Goal: Navigation & Orientation: Find specific page/section

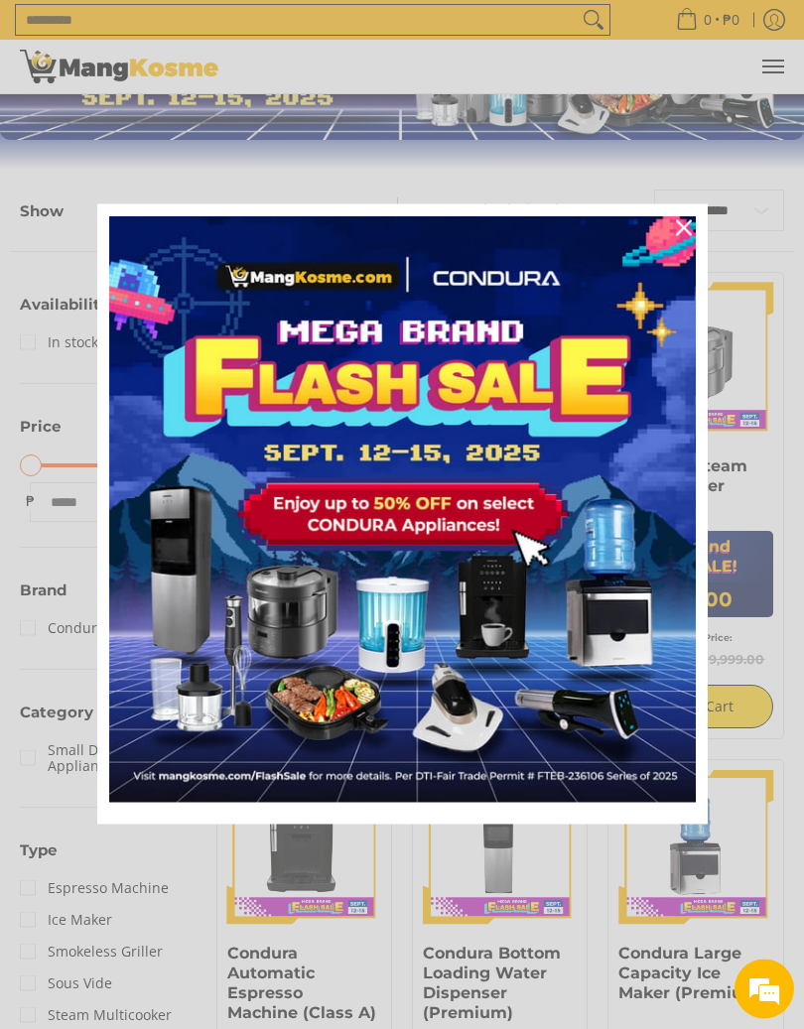
scroll to position [152, 0]
click at [676, 227] on icon "close icon" at bounding box center [684, 228] width 16 height 16
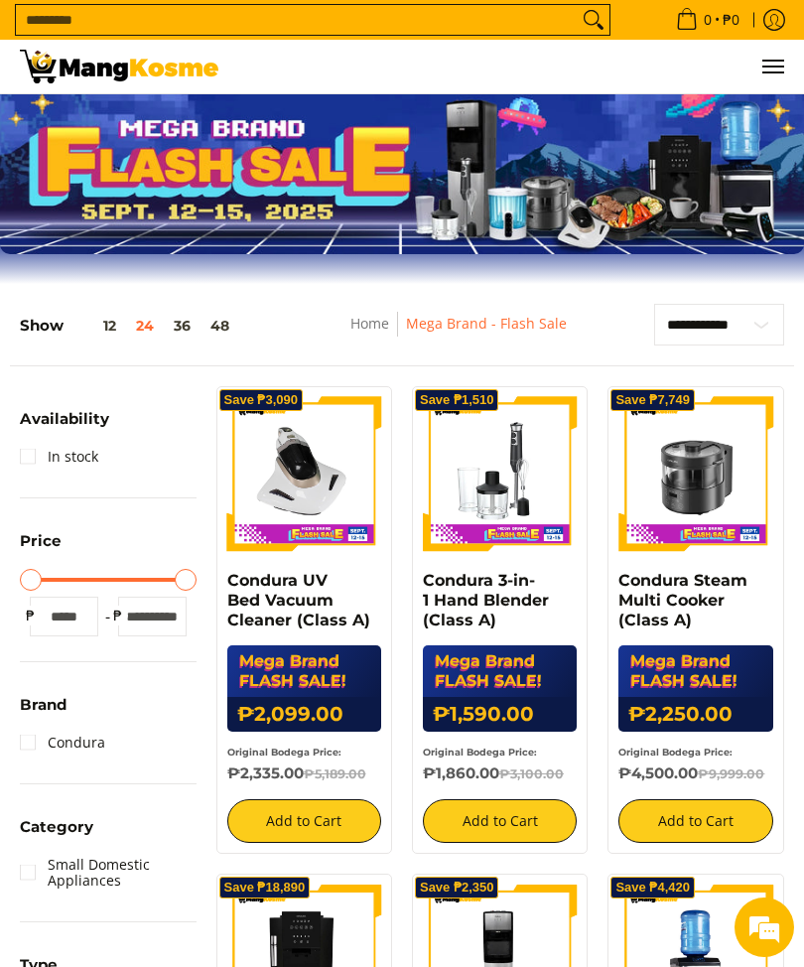
scroll to position [0, 0]
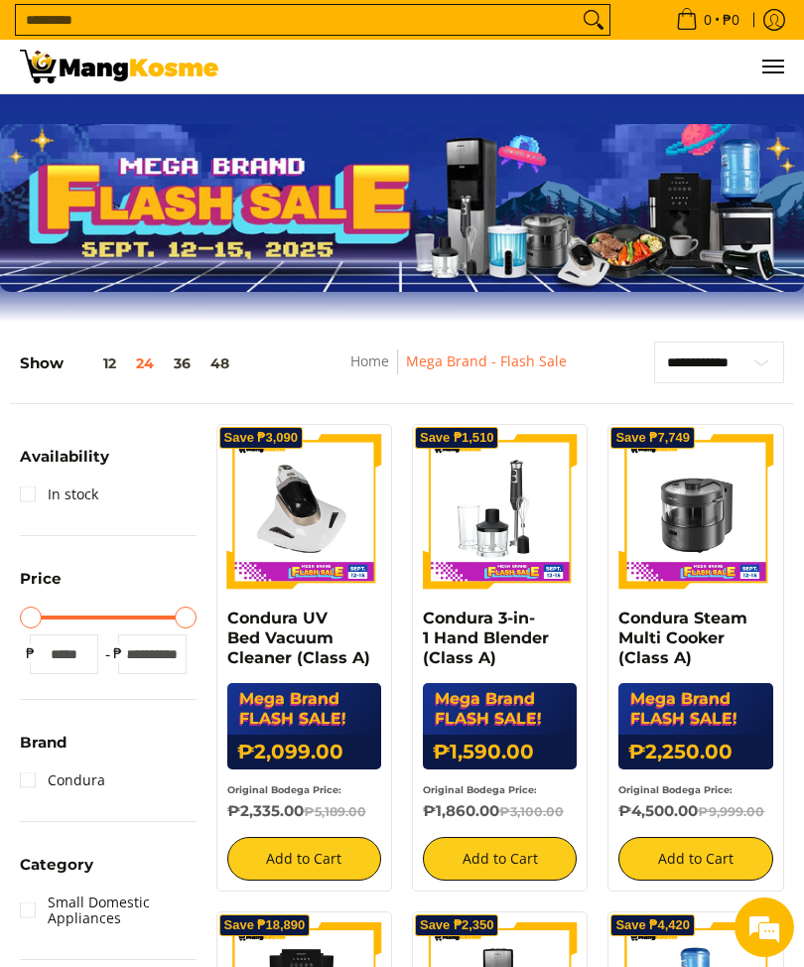
click at [127, 75] on img at bounding box center [119, 67] width 199 height 34
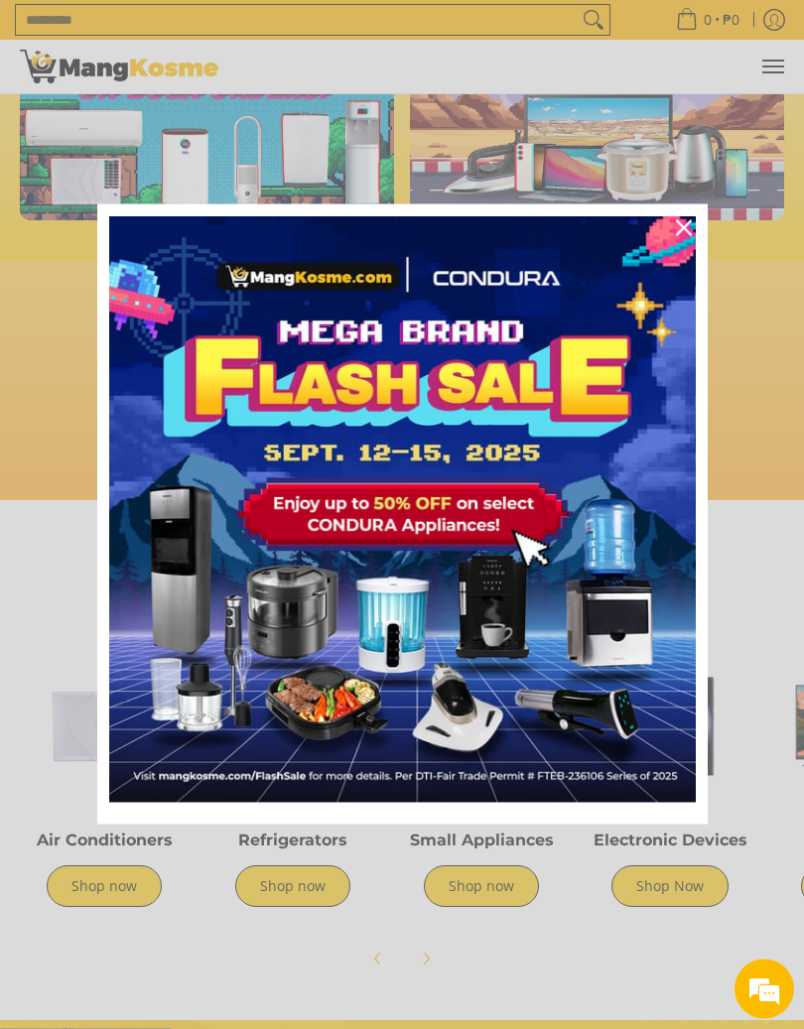
click at [677, 227] on icon "close icon" at bounding box center [684, 228] width 16 height 16
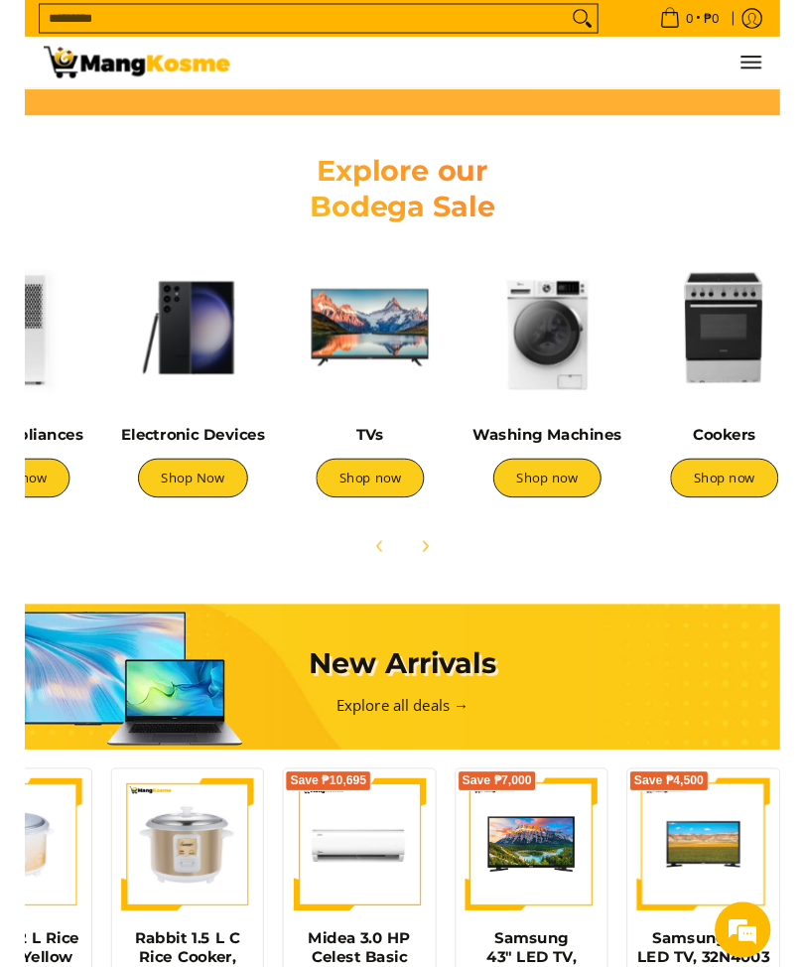
scroll to position [0, 3057]
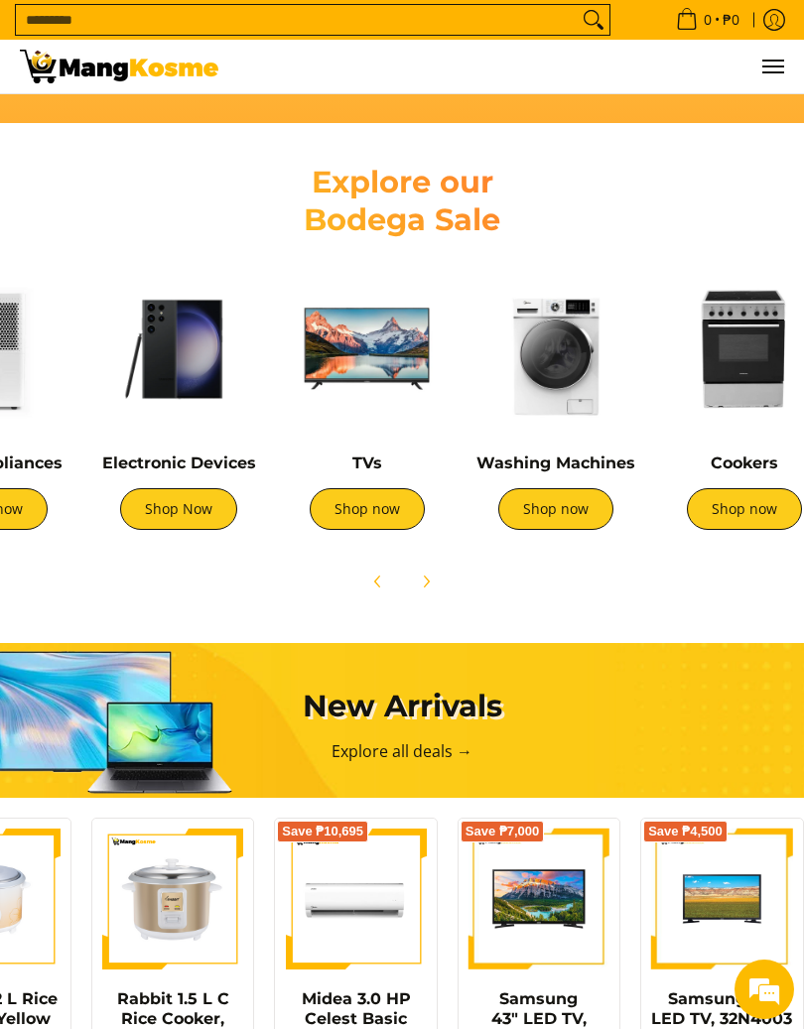
click at [378, 350] on img at bounding box center [367, 349] width 169 height 169
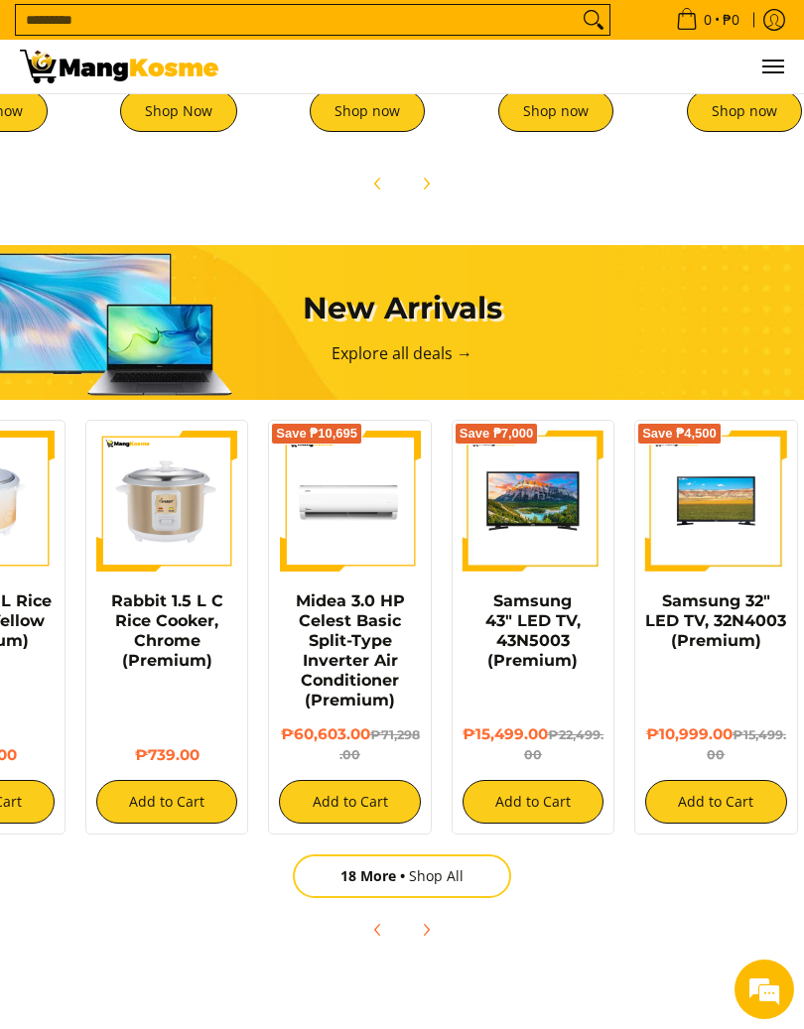
scroll to position [0, 297]
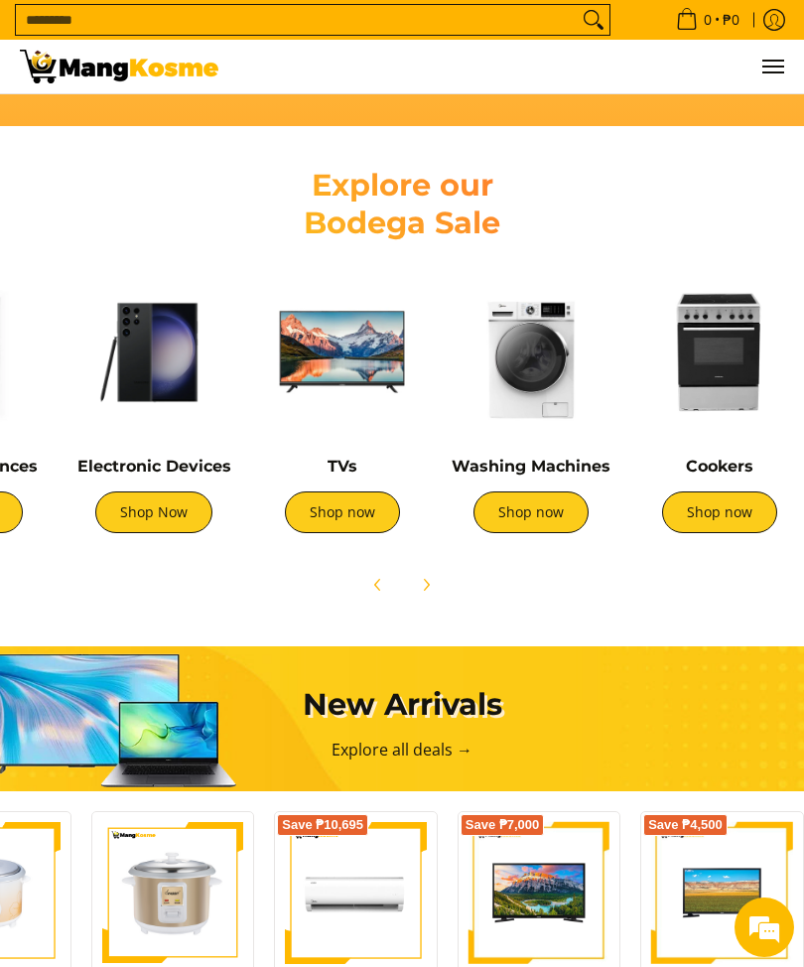
click at [721, 370] on img at bounding box center [719, 352] width 169 height 169
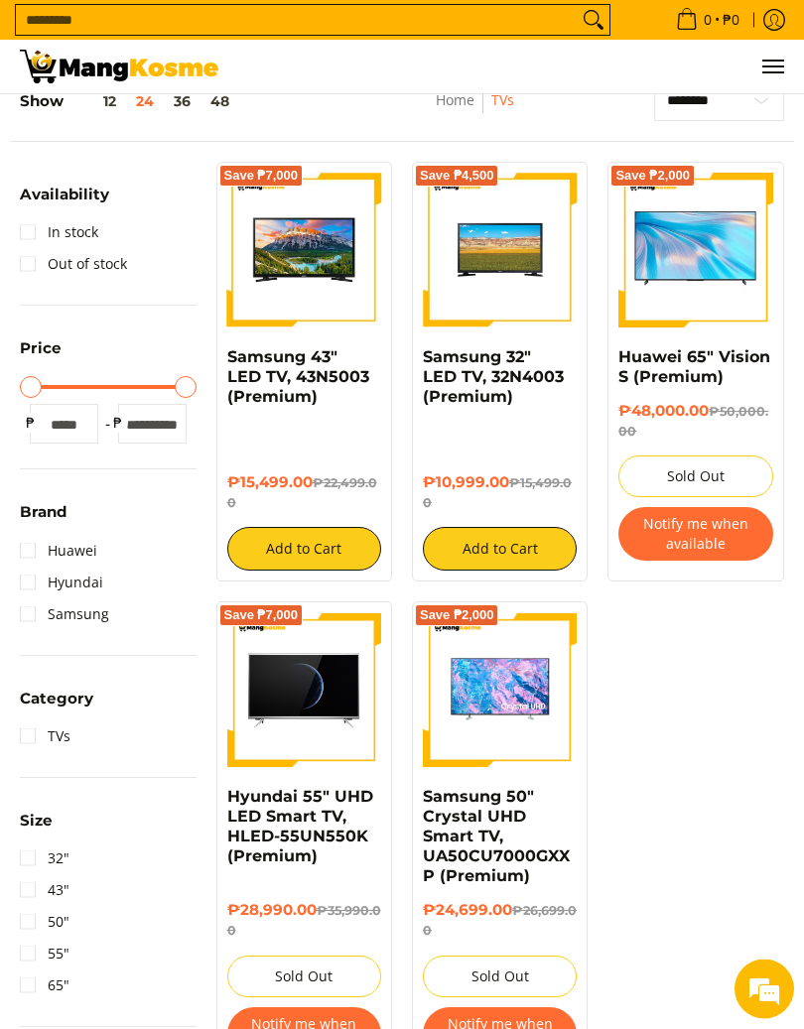
scroll to position [209, 0]
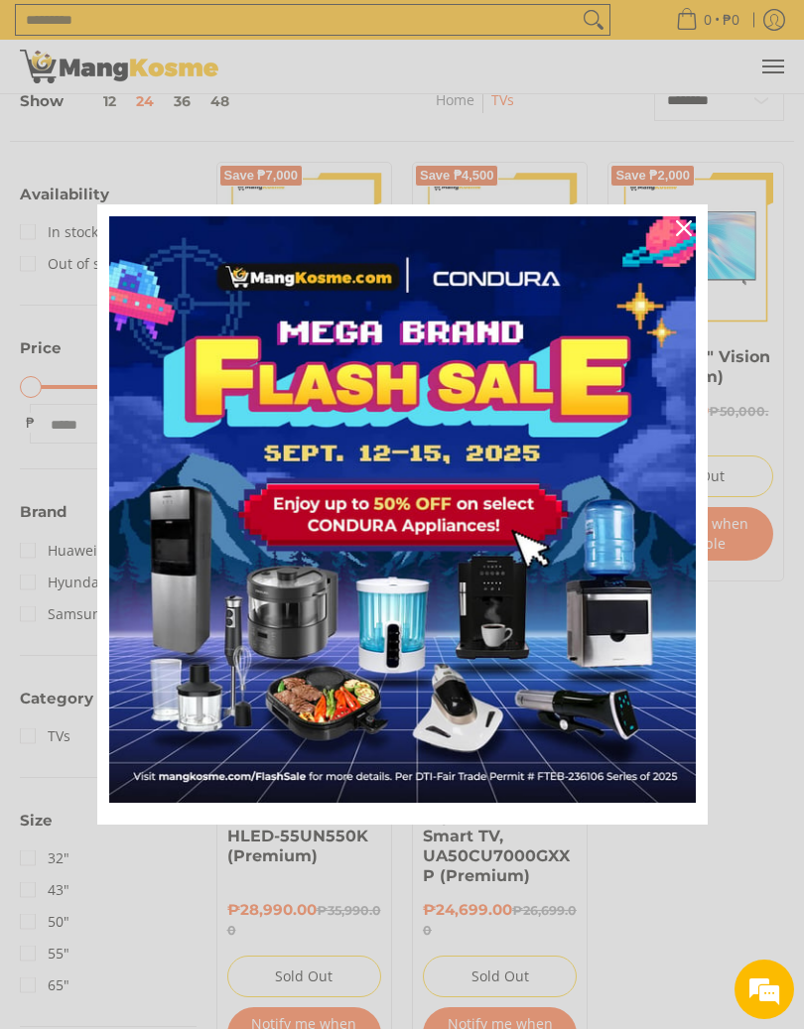
click at [684, 227] on icon "close icon" at bounding box center [684, 228] width 16 height 16
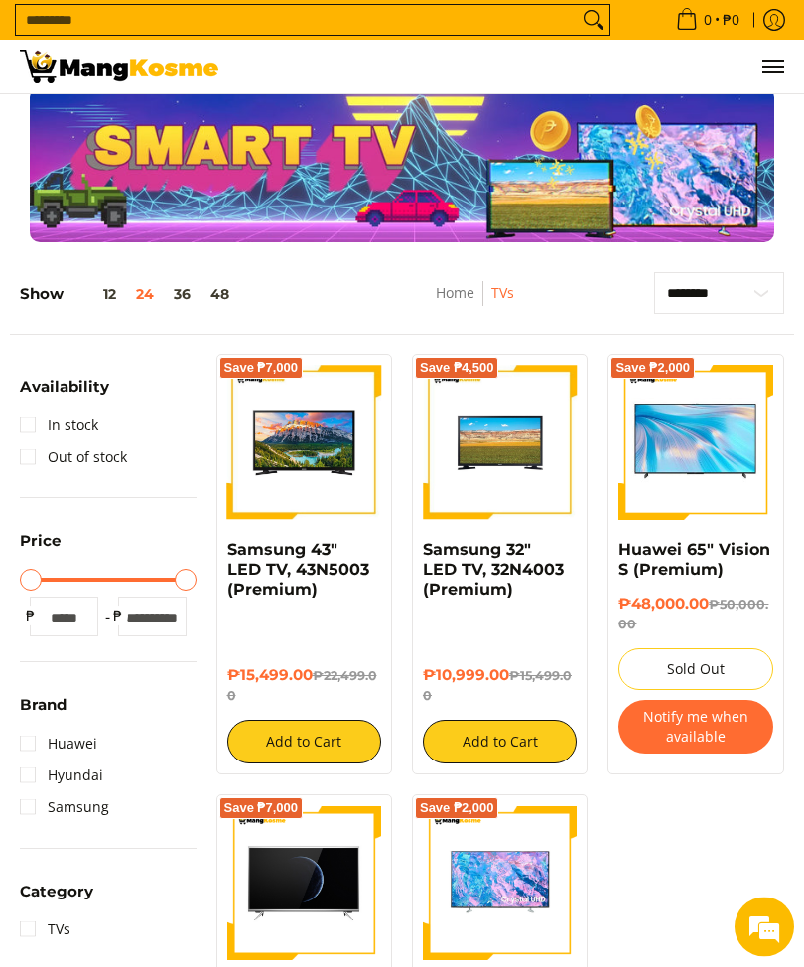
scroll to position [0, 0]
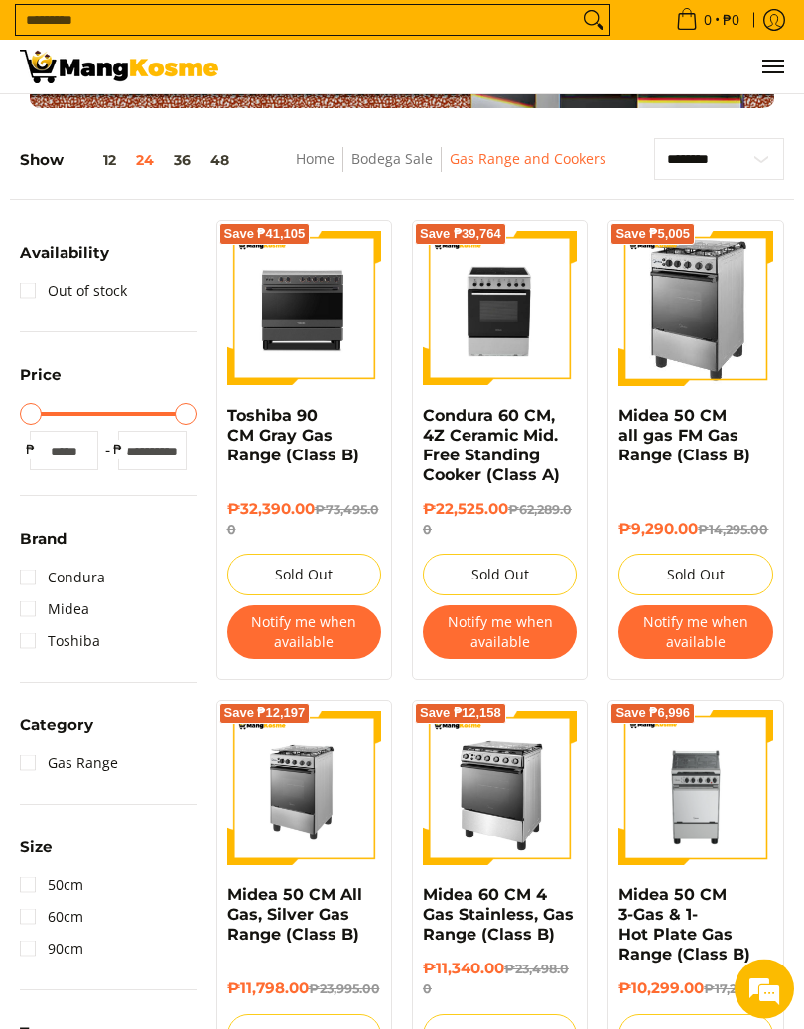
scroll to position [151, 0]
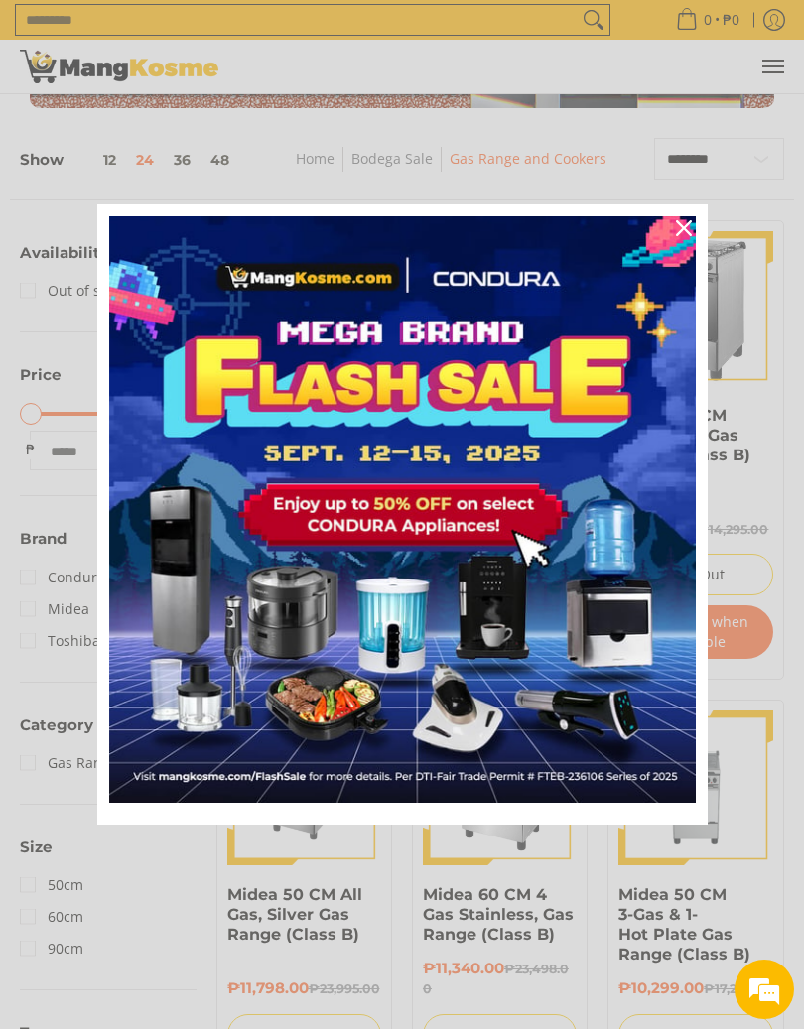
click at [684, 225] on icon "close icon" at bounding box center [684, 228] width 16 height 16
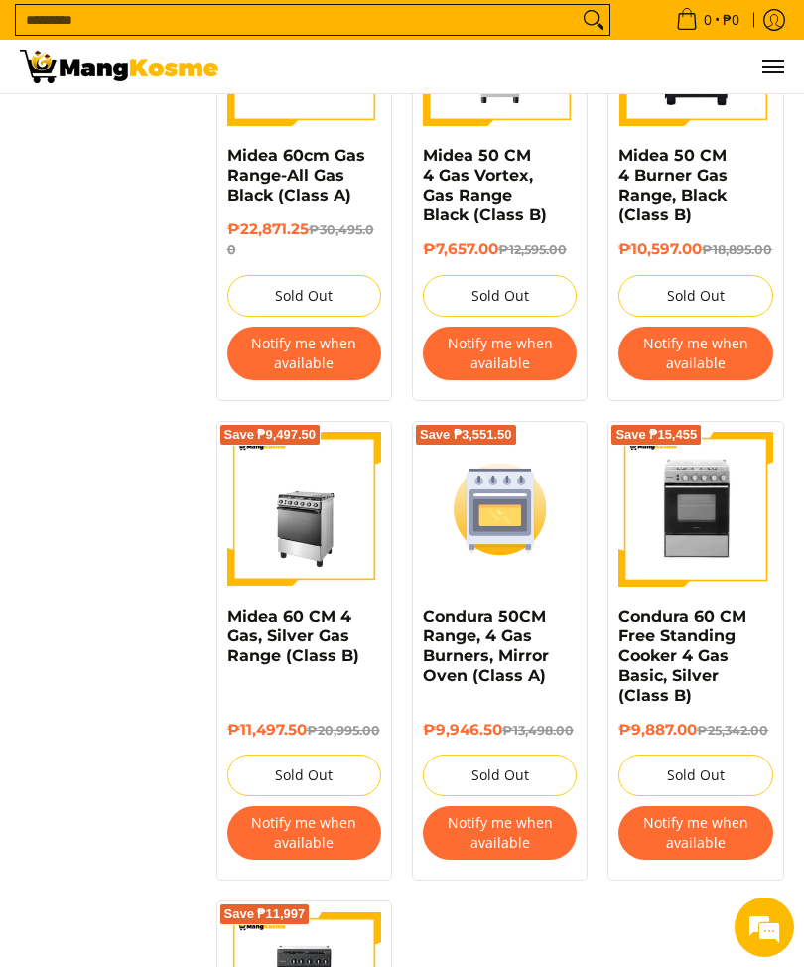
scroll to position [1349, 0]
